Goal: Information Seeking & Learning: Learn about a topic

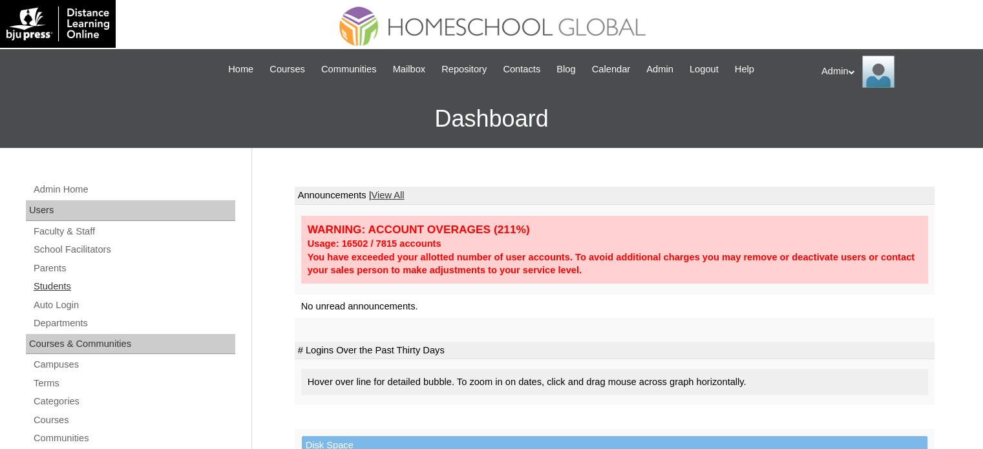
click at [68, 287] on link "Students" at bounding box center [133, 287] width 203 height 16
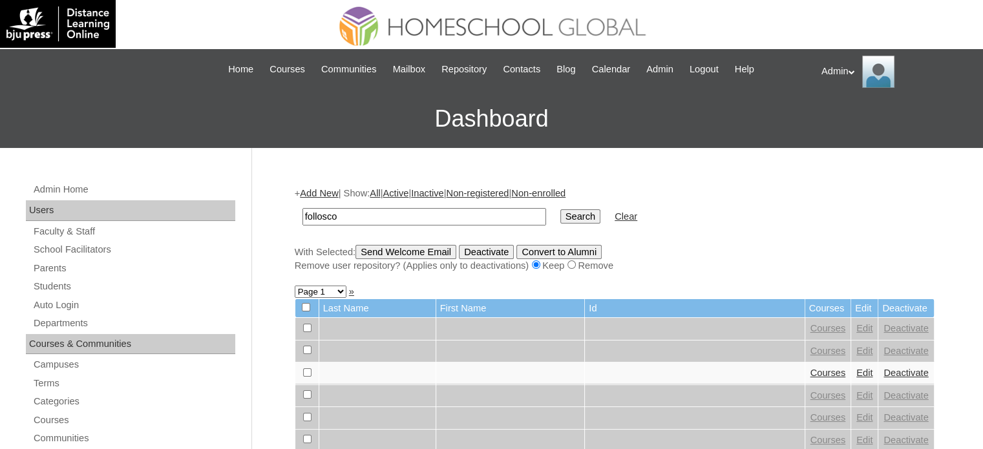
type input "follosco"
click at [554, 207] on td "Search" at bounding box center [580, 217] width 53 height 30
click at [560, 220] on input "Search" at bounding box center [580, 216] width 40 height 14
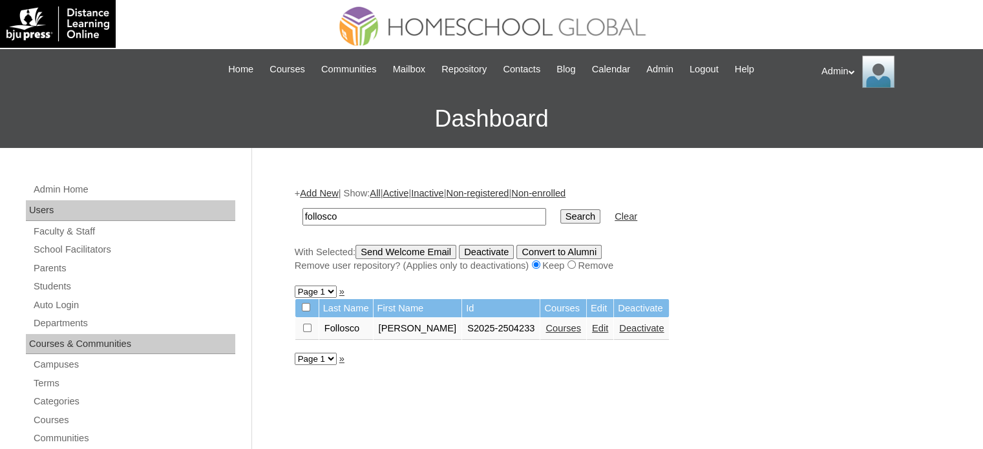
click at [592, 325] on link "Edit" at bounding box center [600, 328] width 16 height 10
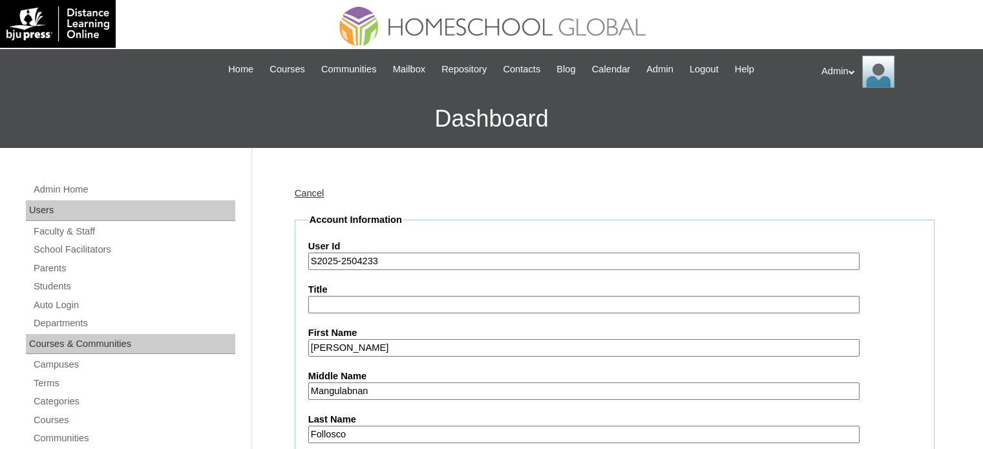
scroll to position [277, 0]
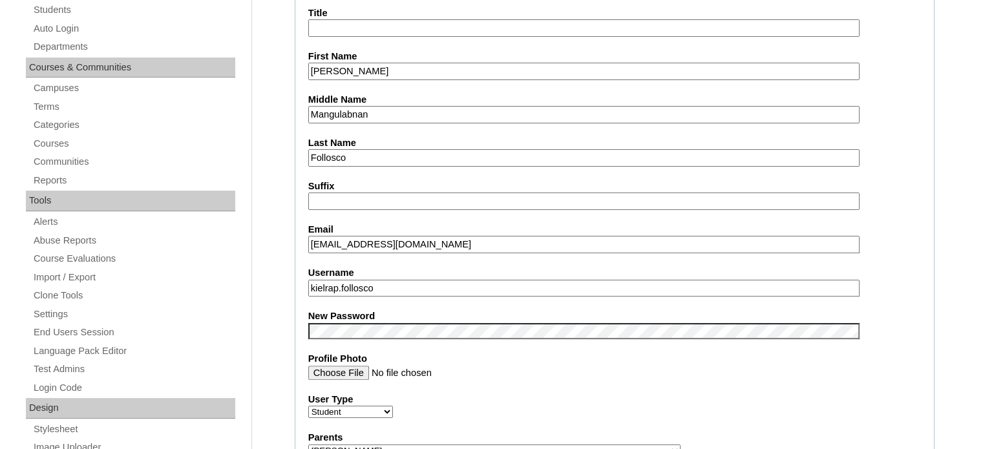
drag, startPoint x: 392, startPoint y: 284, endPoint x: 304, endPoint y: 286, distance: 87.9
click at [427, 288] on input "kielrap.follosco" at bounding box center [583, 288] width 551 height 17
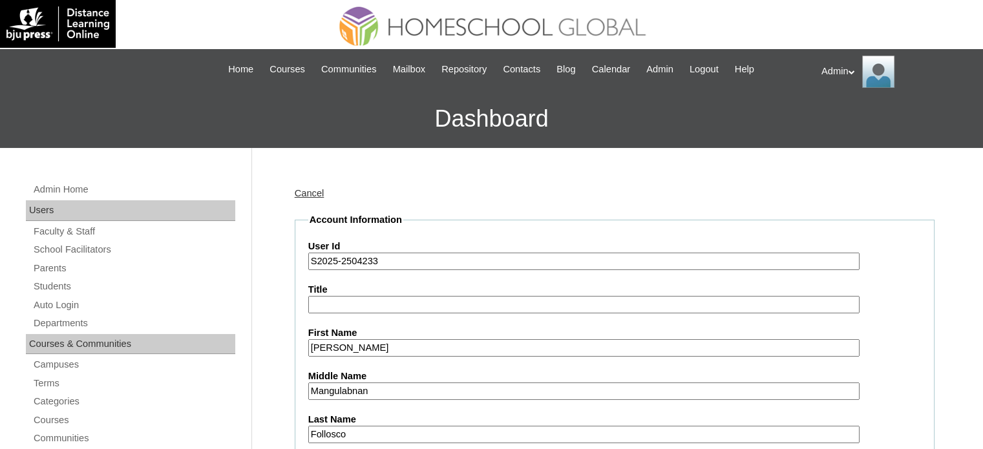
click at [315, 189] on link "Cancel" at bounding box center [310, 193] width 30 height 10
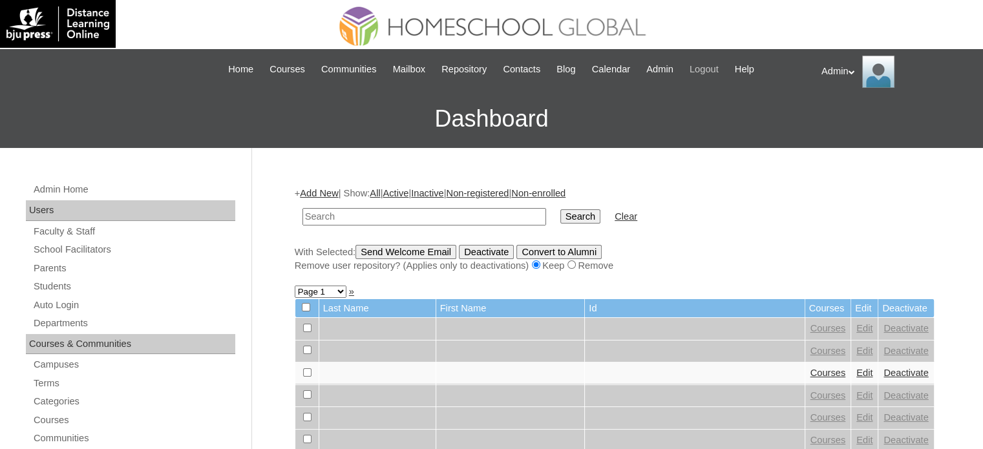
click at [719, 67] on span "Logout" at bounding box center [704, 69] width 29 height 15
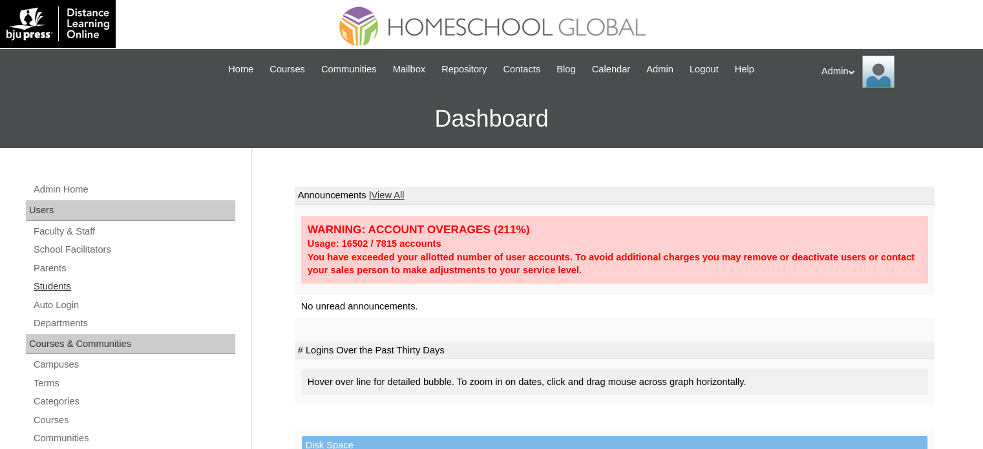
click at [62, 292] on link "Students" at bounding box center [133, 287] width 203 height 16
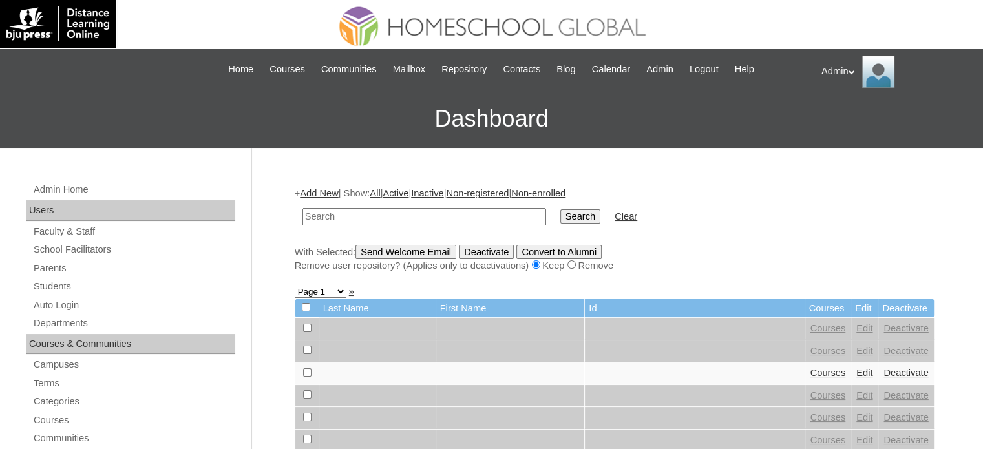
click at [408, 215] on input "text" at bounding box center [425, 216] width 244 height 17
type input "magno"
click at [560, 218] on input "Search" at bounding box center [580, 216] width 40 height 14
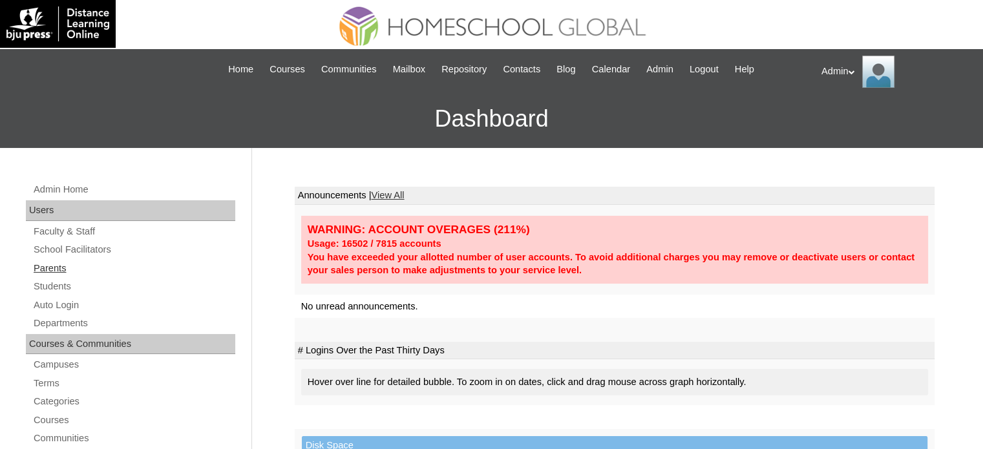
click at [58, 270] on link "Parents" at bounding box center [133, 268] width 203 height 16
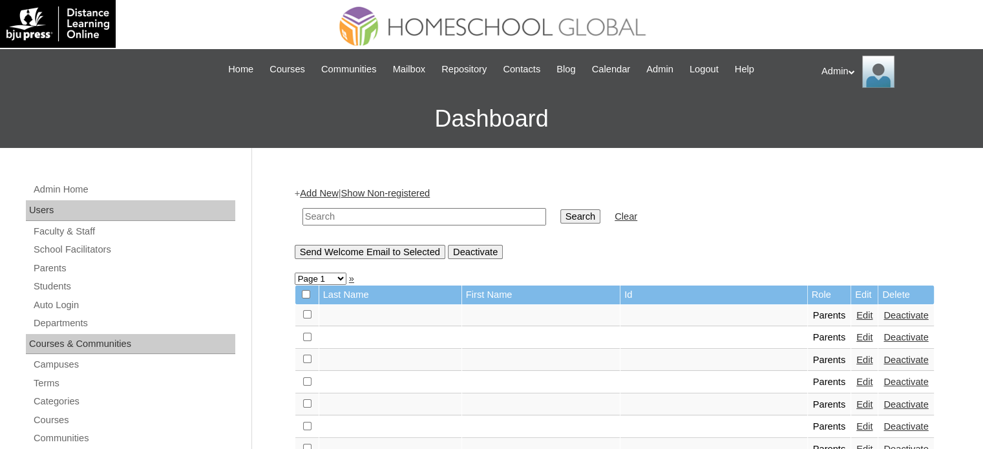
click at [56, 284] on link "Students" at bounding box center [133, 287] width 203 height 16
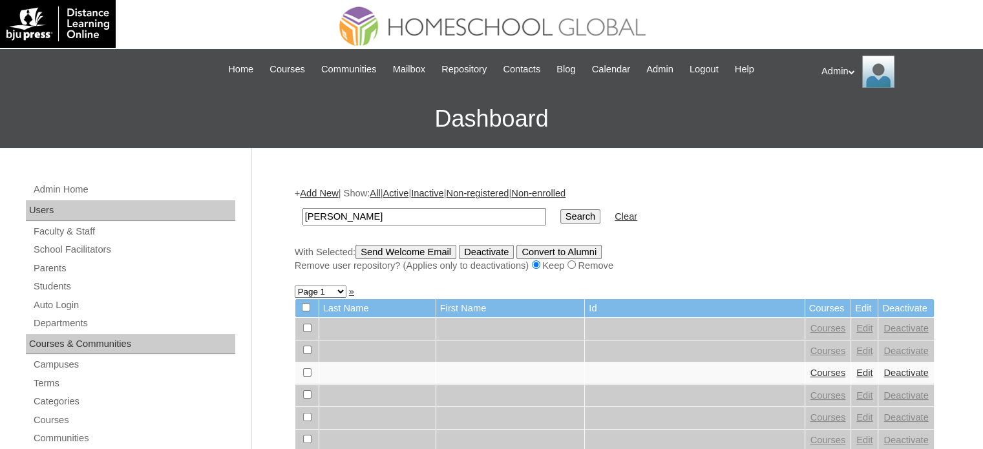
type input "magno"
click at [560, 215] on input "Search" at bounding box center [580, 216] width 40 height 14
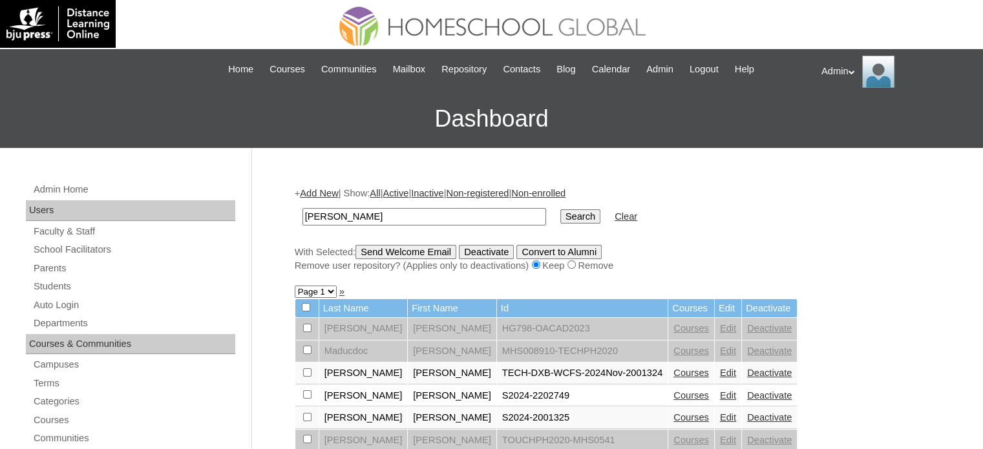
click at [674, 374] on link "Courses" at bounding box center [692, 373] width 36 height 10
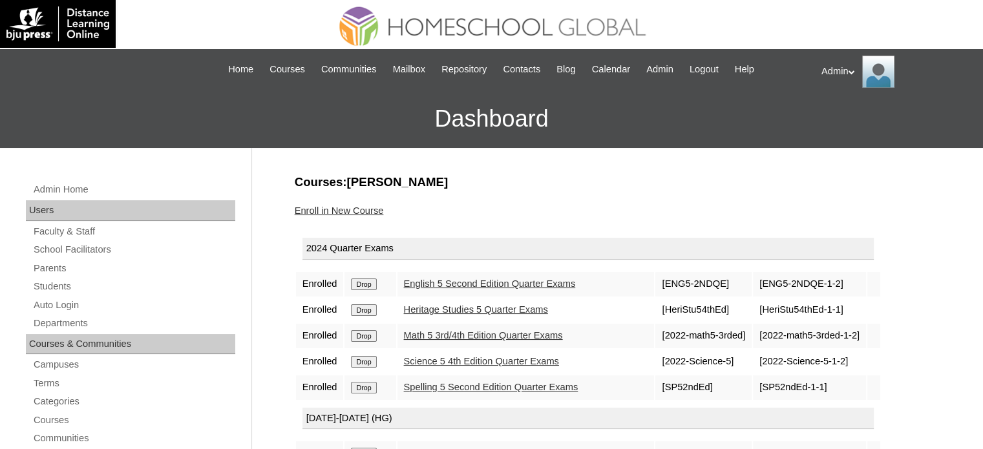
click at [547, 284] on link "English 5 Second Edition Quarter Exams" at bounding box center [490, 284] width 172 height 10
click at [531, 311] on link "Heritage Studies 5 Quarter Exams" at bounding box center [476, 309] width 144 height 10
click at [531, 330] on link "Math 5 3rd/4th Edition Quarter Exams" at bounding box center [483, 335] width 159 height 10
click at [534, 356] on link "Science 5 4th Edition Quarter Exams" at bounding box center [481, 361] width 155 height 10
click at [536, 385] on link "Spelling 5 Second Edition Quarter Exams" at bounding box center [491, 387] width 175 height 10
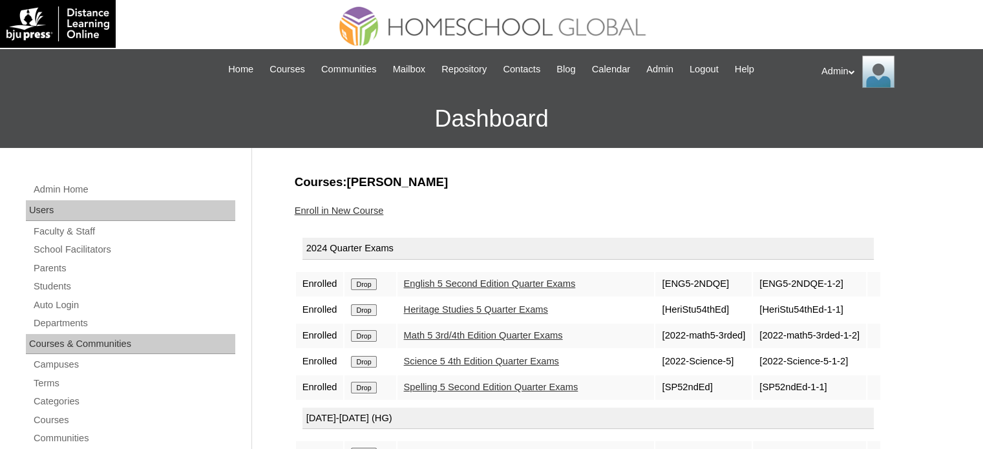
click at [458, 333] on link "Math 5 3rd/4th Edition Quarter Exams" at bounding box center [483, 335] width 159 height 10
click at [466, 356] on link "Science 5 4th Edition Quarter Exams" at bounding box center [481, 361] width 155 height 10
click at [450, 308] on link "Heritage Studies 5 Quarter Exams" at bounding box center [476, 309] width 144 height 10
